Goal: Find specific page/section: Find specific page/section

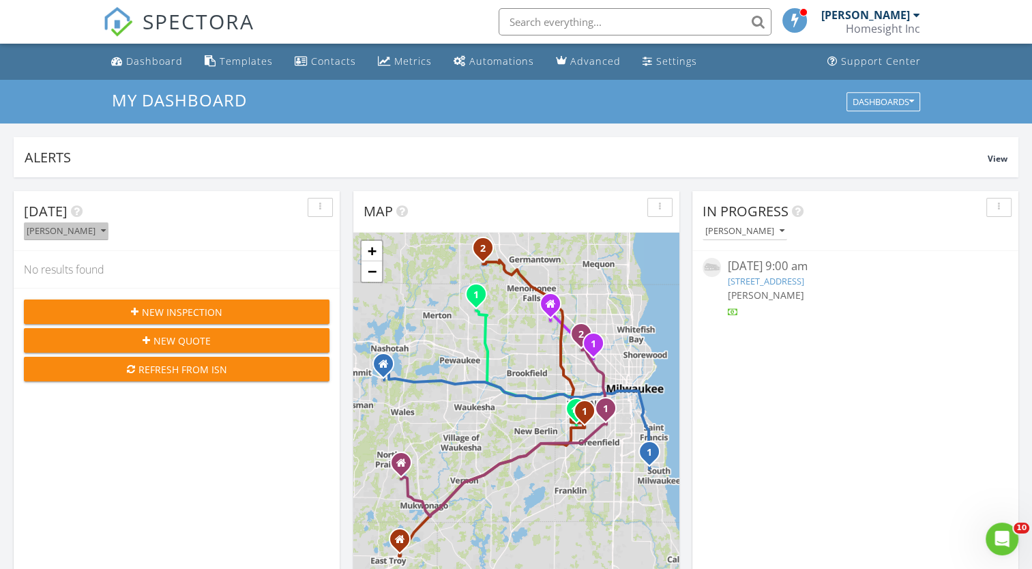
click at [101, 233] on icon "button" at bounding box center [103, 232] width 5 height 10
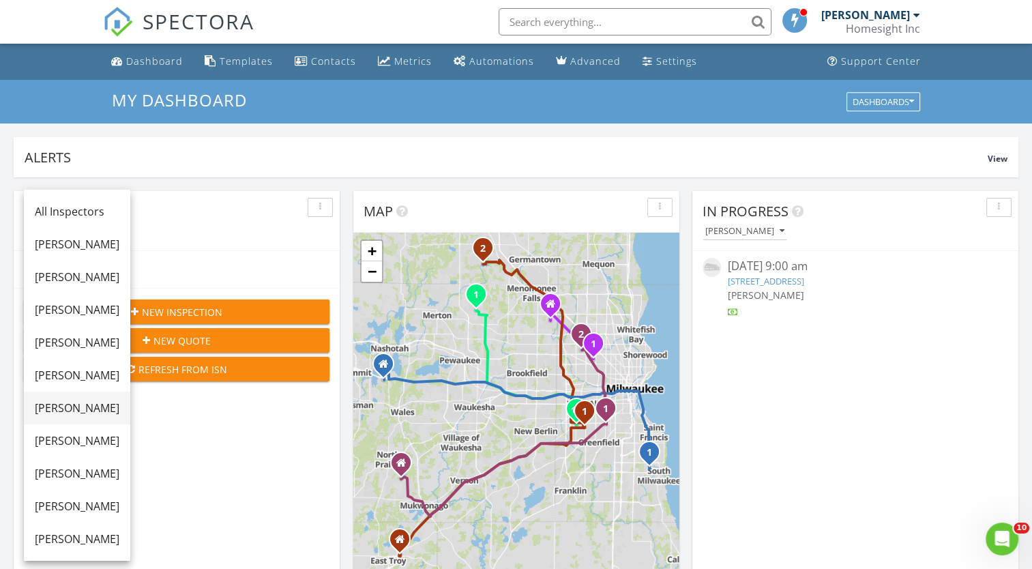
click at [87, 408] on div "[PERSON_NAME]" at bounding box center [77, 408] width 85 height 16
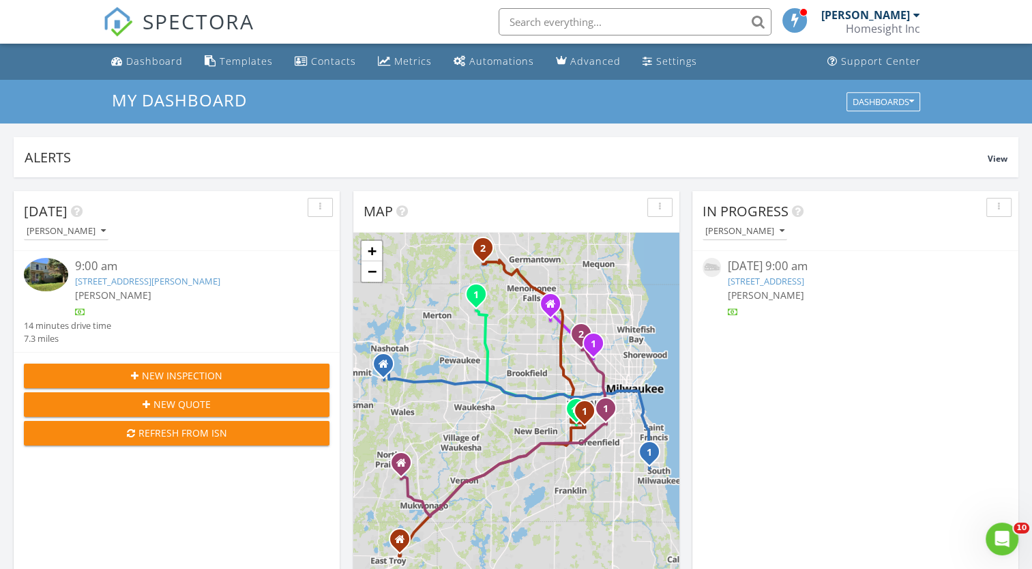
click at [158, 280] on link "[STREET_ADDRESS][PERSON_NAME]" at bounding box center [147, 281] width 145 height 12
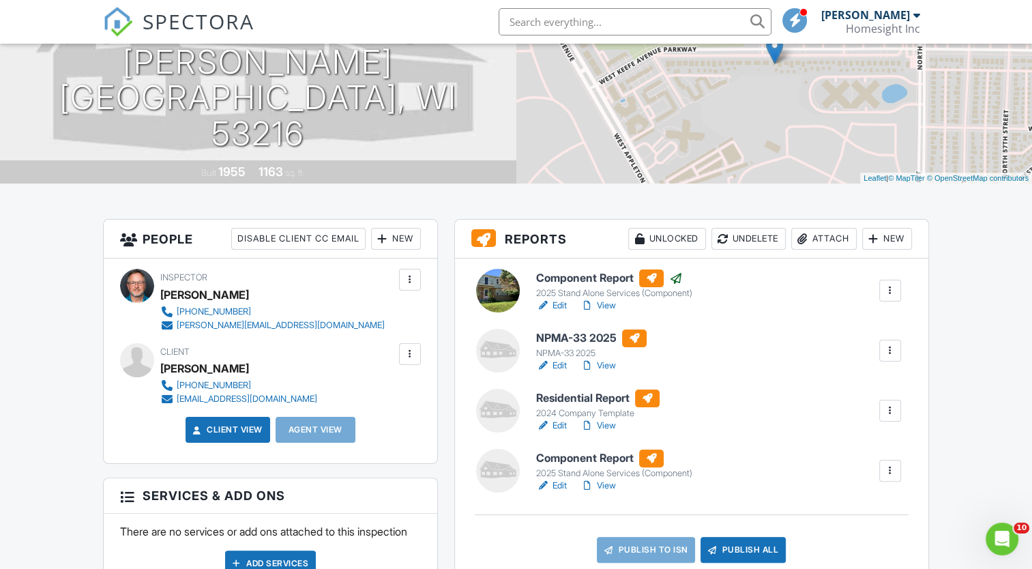
scroll to position [273, 0]
